Goal: Understand process/instructions: Learn how to perform a task or action

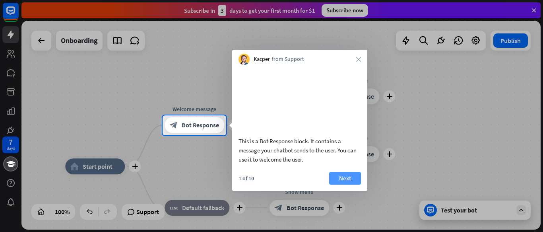
click at [350, 184] on button "Next" at bounding box center [345, 178] width 32 height 13
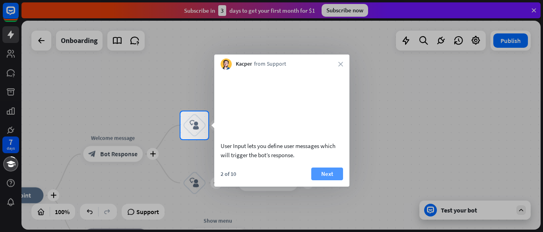
click at [325, 180] on button "Next" at bounding box center [327, 173] width 32 height 13
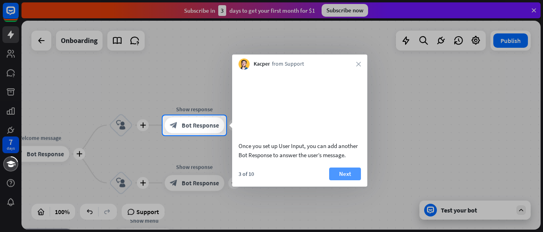
click at [346, 180] on button "Next" at bounding box center [345, 173] width 32 height 13
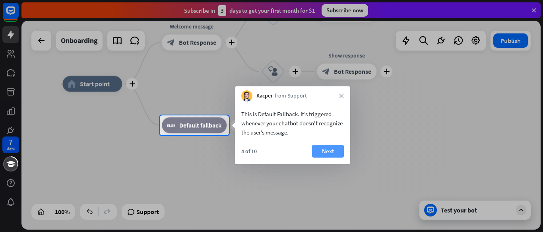
click at [327, 151] on button "Next" at bounding box center [328, 151] width 32 height 13
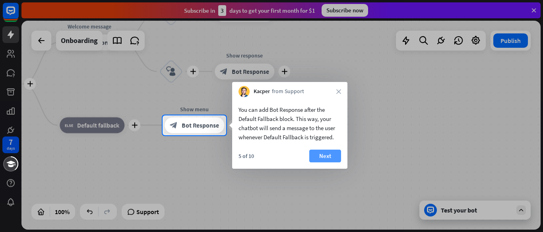
click at [327, 155] on button "Next" at bounding box center [325, 155] width 32 height 13
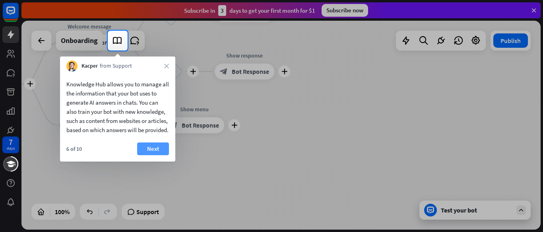
click at [155, 155] on button "Next" at bounding box center [153, 148] width 32 height 13
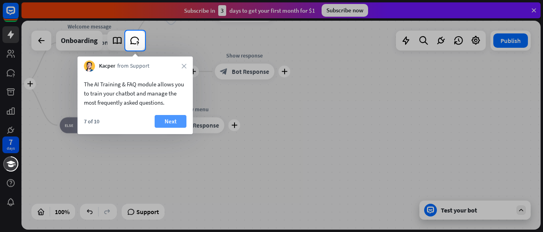
click at [172, 120] on button "Next" at bounding box center [171, 121] width 32 height 13
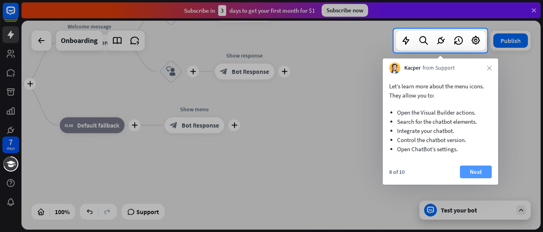
click at [480, 171] on button "Next" at bounding box center [476, 171] width 32 height 13
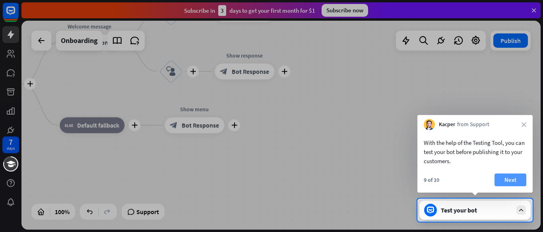
click at [511, 180] on button "Next" at bounding box center [510, 179] width 32 height 13
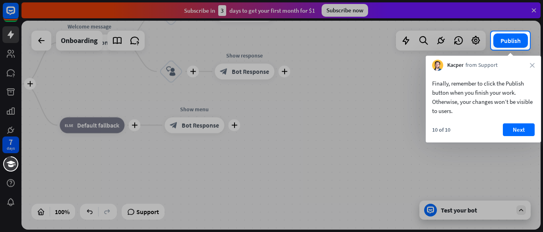
click at [520, 211] on div at bounding box center [271, 141] width 543 height 182
click at [521, 128] on button "Next" at bounding box center [519, 129] width 32 height 13
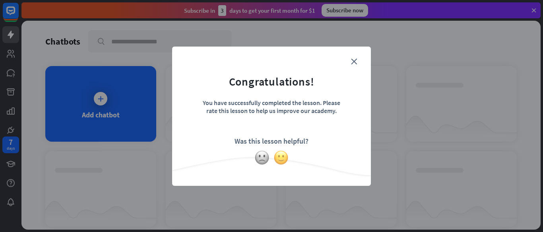
click at [281, 156] on img at bounding box center [280, 157] width 15 height 15
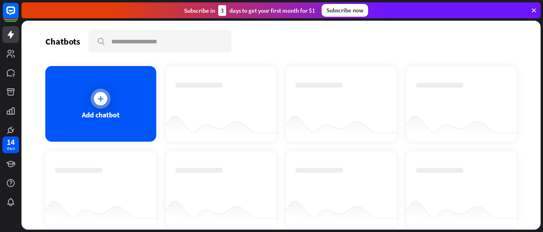
click at [99, 99] on icon at bounding box center [101, 99] width 8 height 8
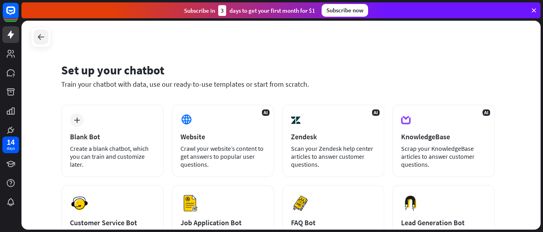
click at [42, 37] on icon at bounding box center [41, 37] width 10 height 10
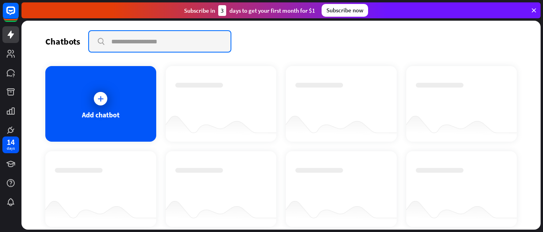
click at [167, 43] on input "text" at bounding box center [159, 41] width 141 height 21
type input "**********"
